Goal: Task Accomplishment & Management: Manage account settings

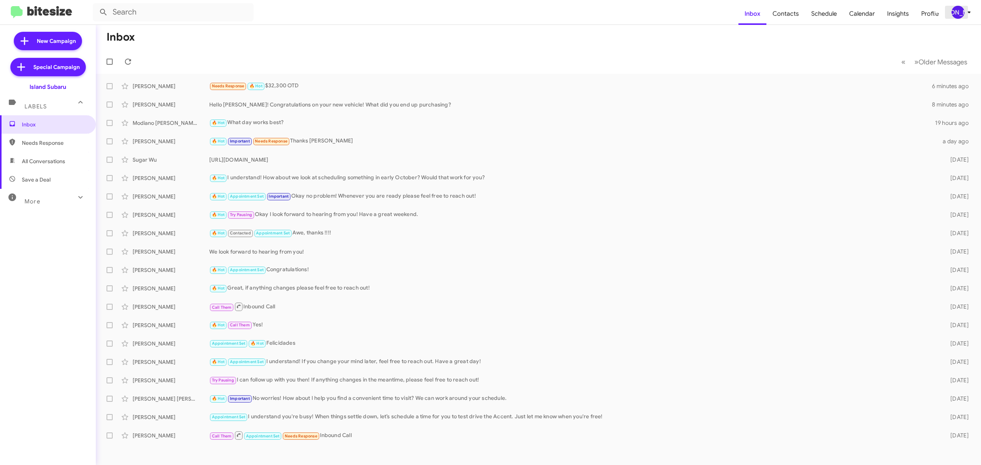
click at [962, 10] on div "[PERSON_NAME]" at bounding box center [957, 12] width 13 height 13
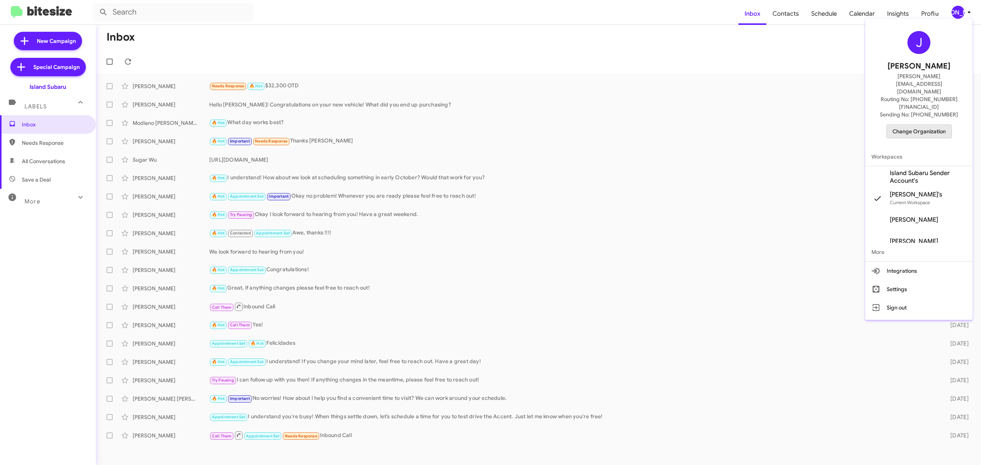
click at [904, 125] on span "Change Organization" at bounding box center [918, 131] width 53 height 13
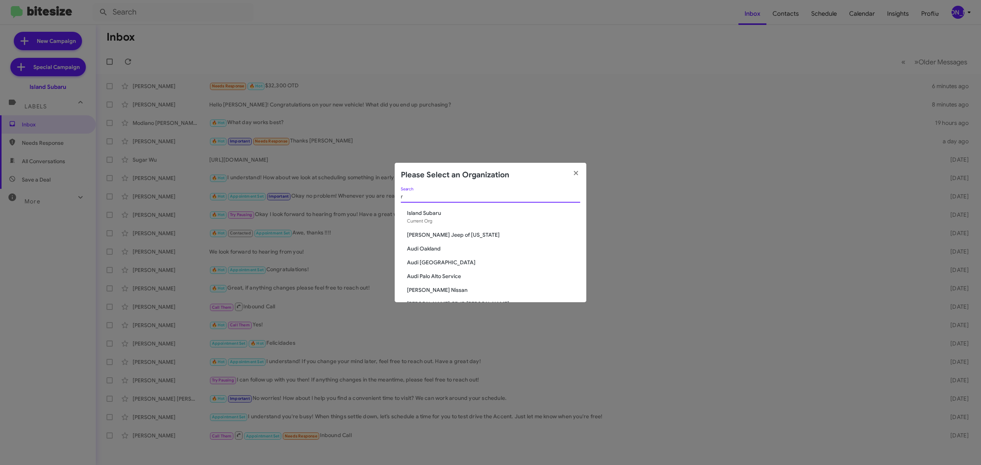
click at [516, 194] on input "r" at bounding box center [490, 197] width 179 height 6
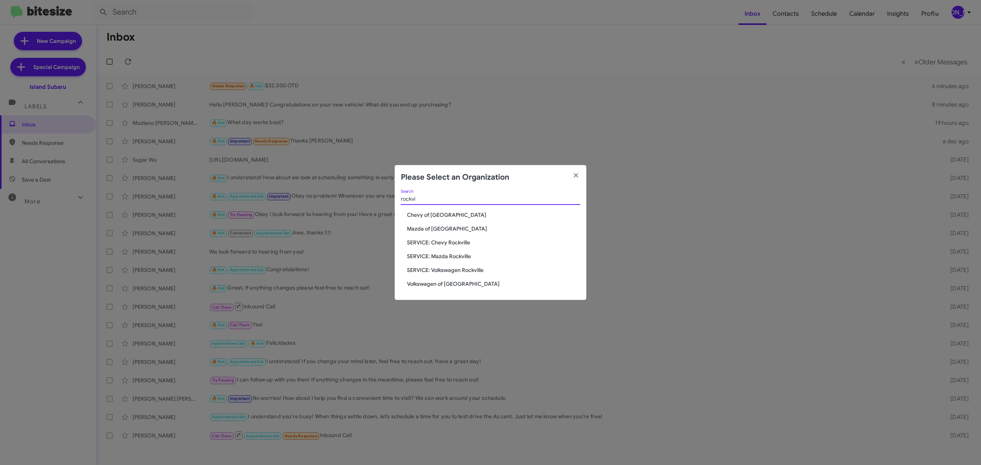
type input "rockvi"
click at [439, 215] on span "Chevy of Rockville" at bounding box center [493, 215] width 173 height 8
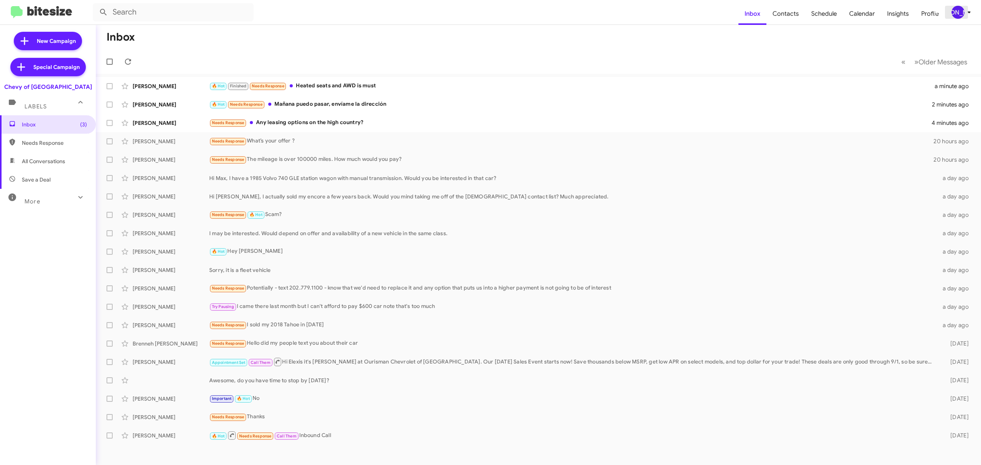
click at [963, 10] on div "[PERSON_NAME]" at bounding box center [957, 12] width 13 height 13
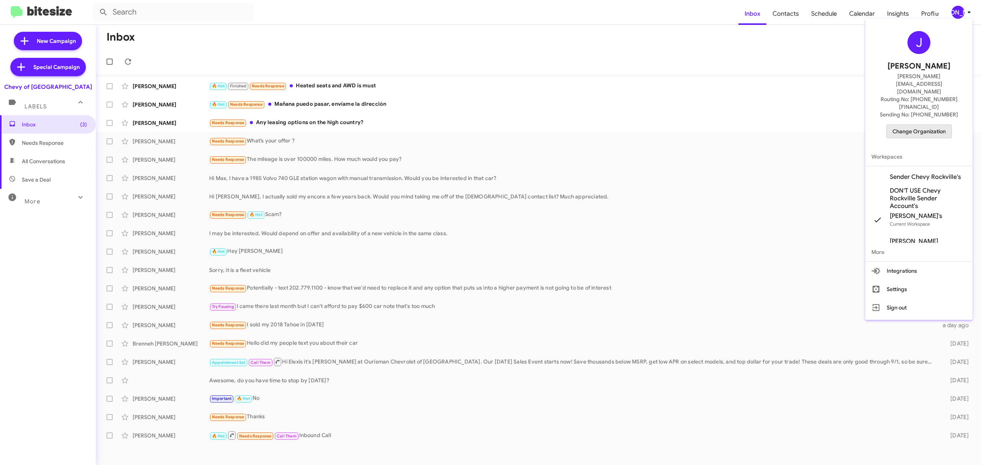
click at [912, 125] on span "Change Organization" at bounding box center [918, 131] width 53 height 13
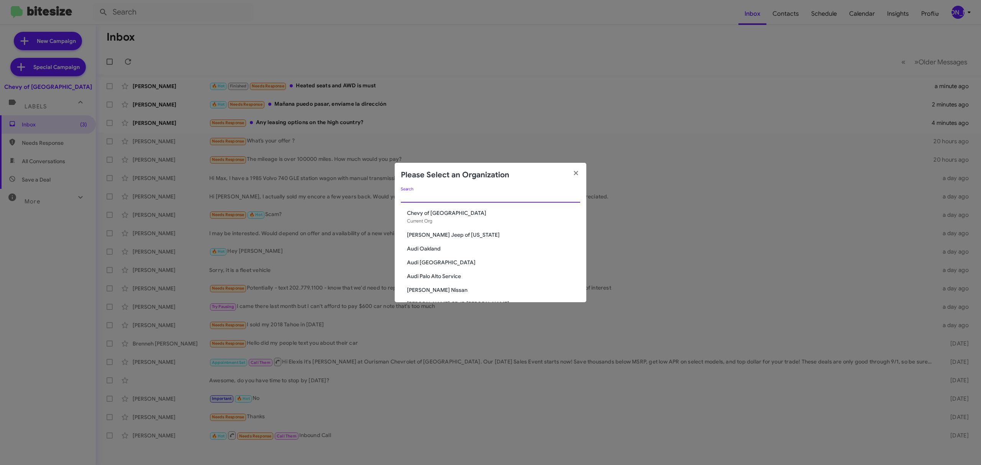
click at [472, 196] on input "Search" at bounding box center [490, 197] width 179 height 6
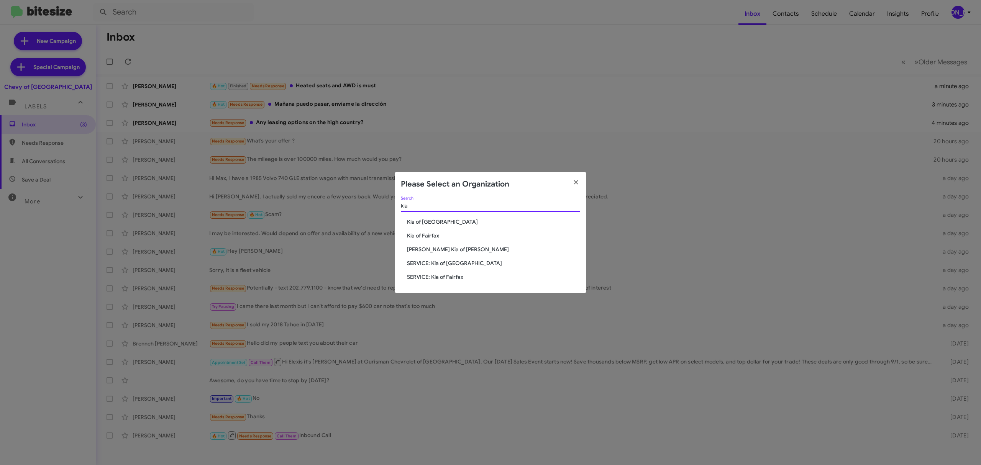
type input "kia"
click at [418, 236] on span "Kia of Fairfax" at bounding box center [493, 236] width 173 height 8
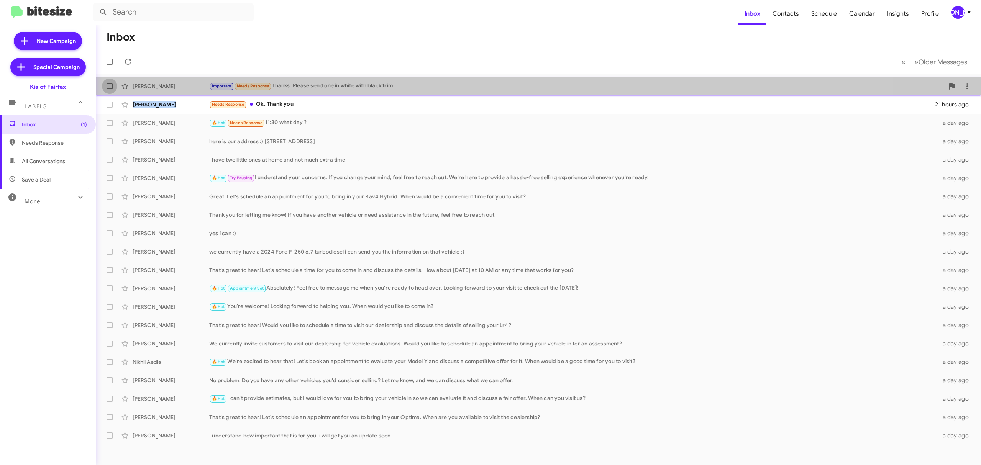
click at [110, 84] on span at bounding box center [110, 86] width 6 height 6
click at [110, 89] on input "checkbox" at bounding box center [109, 89] width 0 height 0
checkbox input "true"
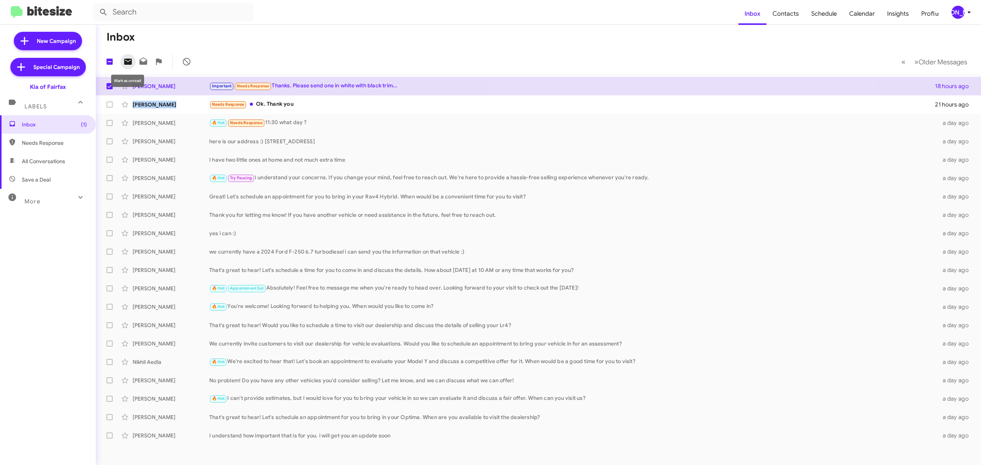
click at [128, 63] on icon at bounding box center [128, 62] width 8 height 6
click at [958, 16] on div "[PERSON_NAME]" at bounding box center [957, 12] width 13 height 13
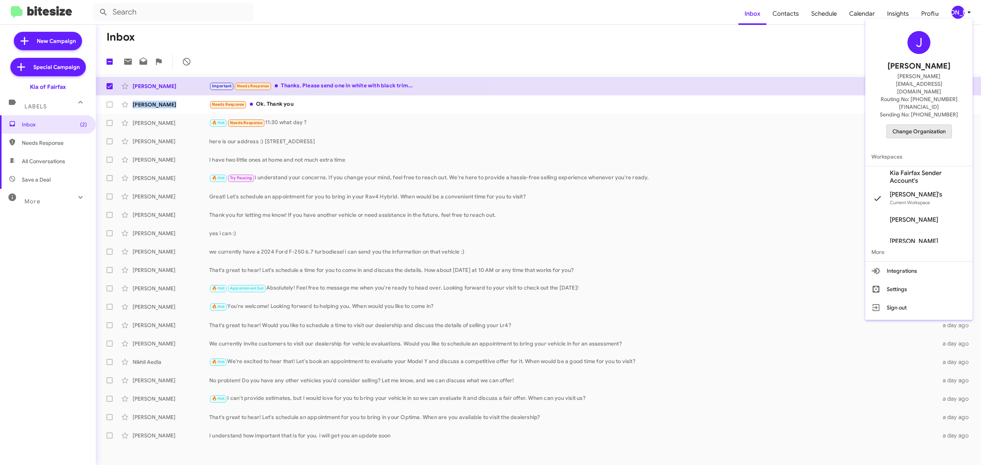
click at [907, 125] on span "Change Organization" at bounding box center [918, 131] width 53 height 13
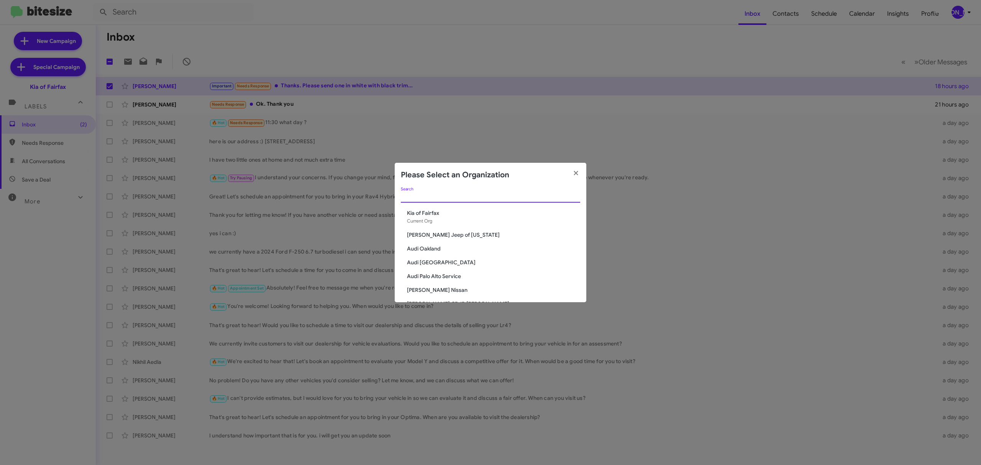
click at [532, 194] on input "Search" at bounding box center [490, 197] width 179 height 6
type input "toyo"
click at [425, 243] on span "Toyota 40" at bounding box center [493, 245] width 173 height 8
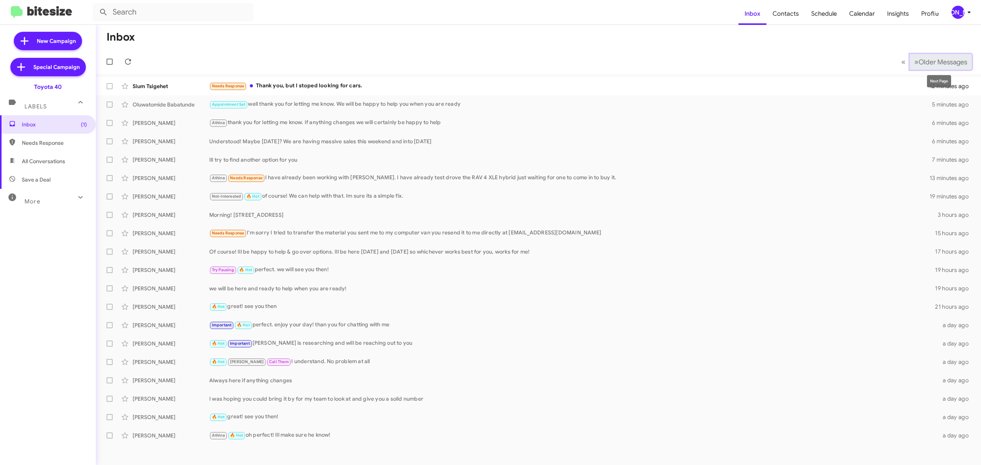
click at [928, 56] on button "» Next Older Messages" at bounding box center [941, 62] width 62 height 16
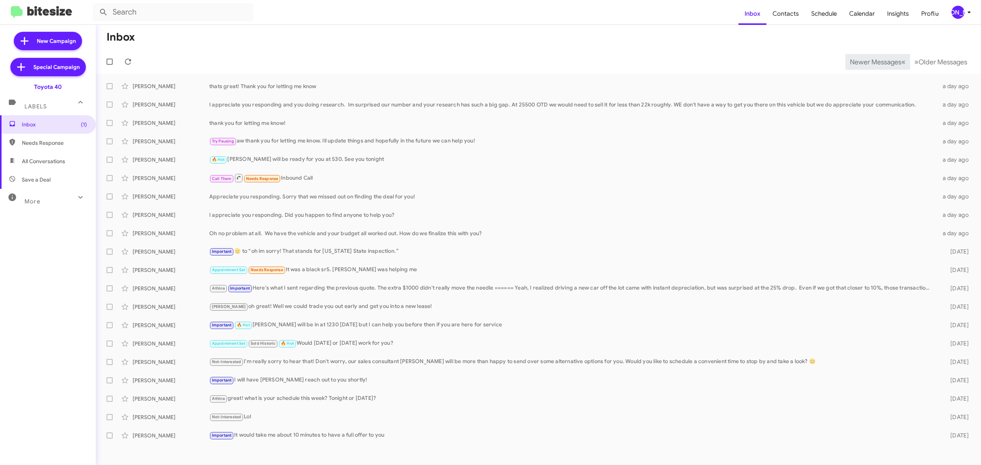
click at [869, 61] on span "Newer Messages" at bounding box center [875, 62] width 51 height 8
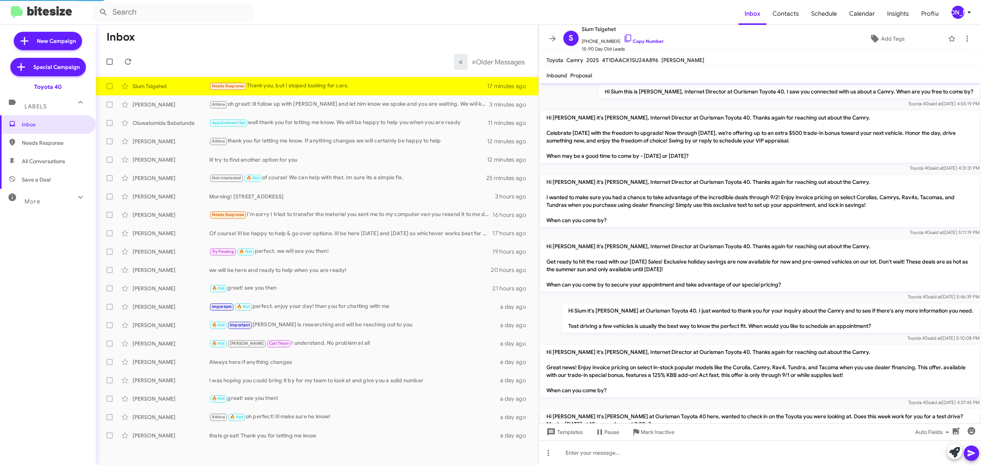
scroll to position [60, 0]
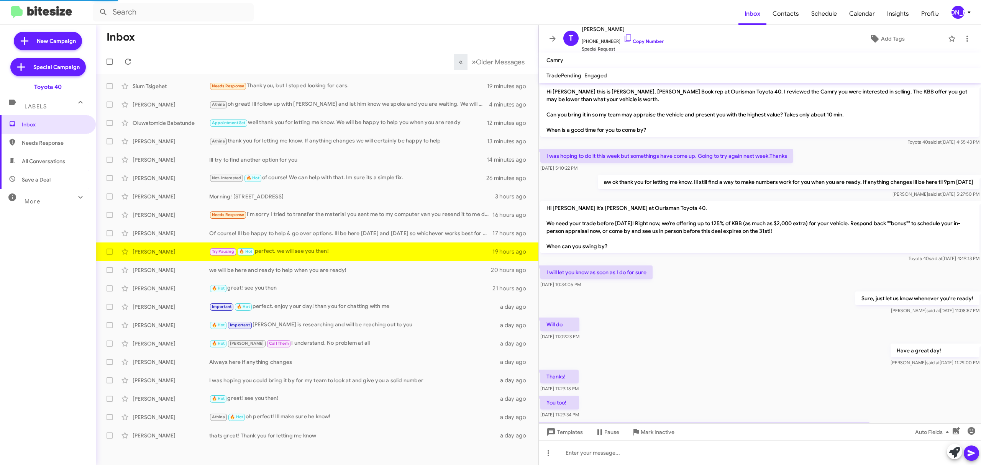
scroll to position [128, 0]
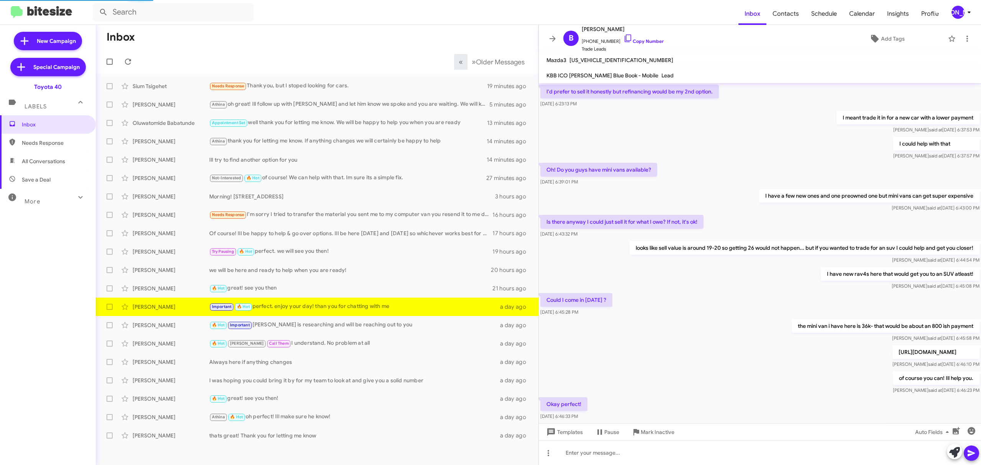
scroll to position [219, 0]
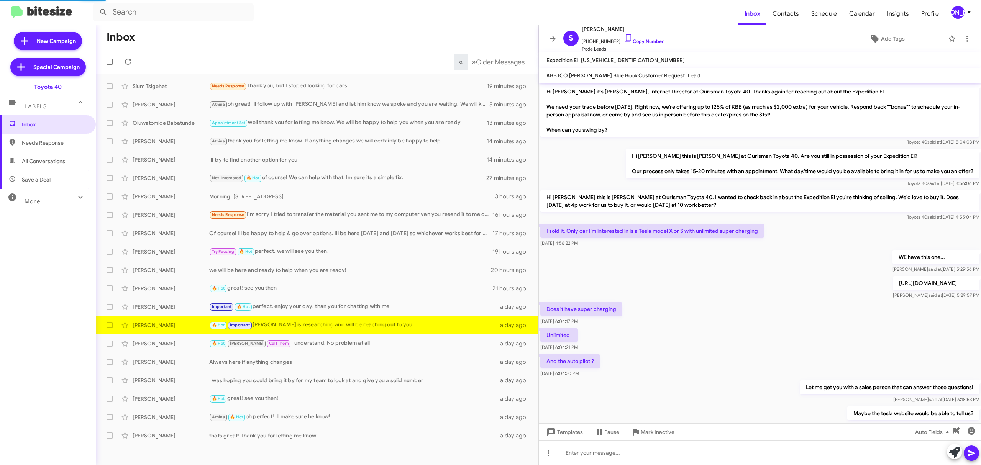
scroll to position [57, 0]
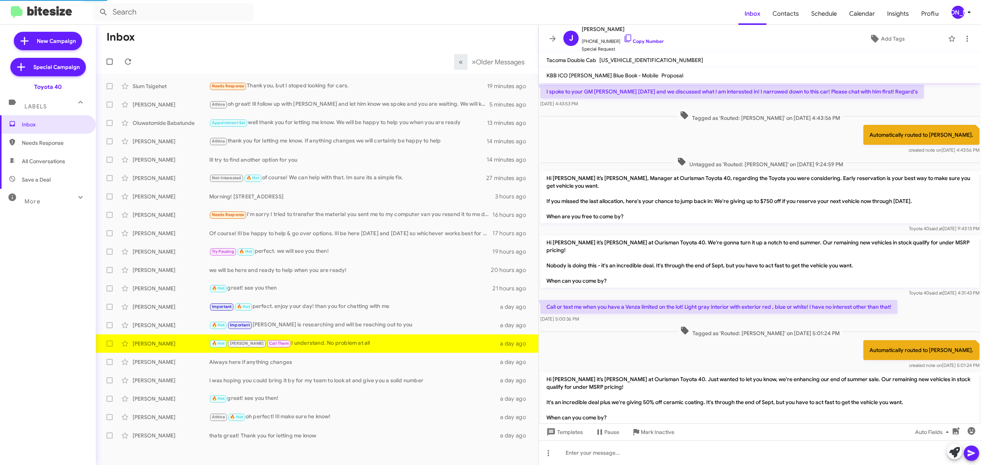
scroll to position [320, 0]
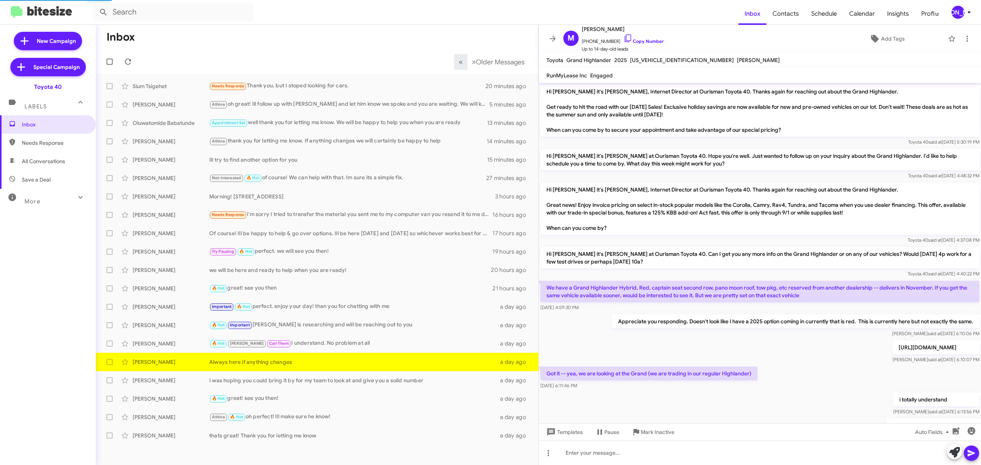
scroll to position [39, 0]
